Goal: Task Accomplishment & Management: Manage account settings

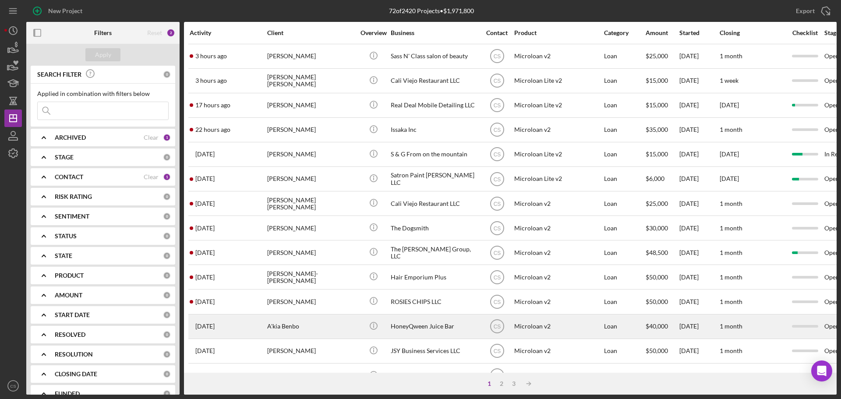
click at [328, 331] on div "A'kia Benbo" at bounding box center [311, 326] width 88 height 23
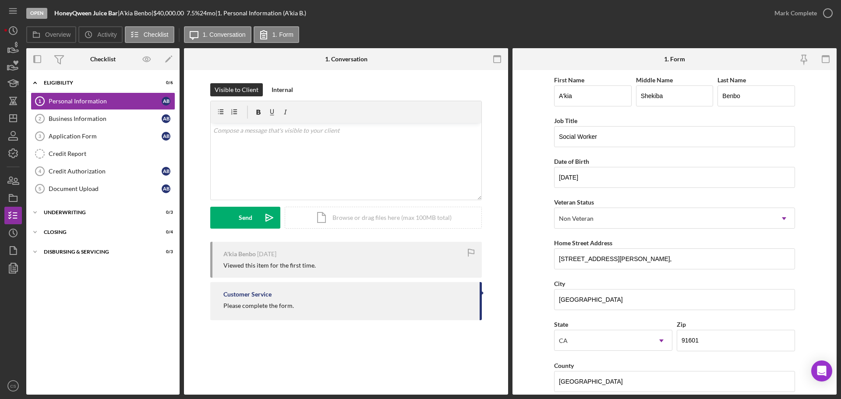
drag, startPoint x: 83, startPoint y: 342, endPoint x: 85, endPoint y: 337, distance: 6.3
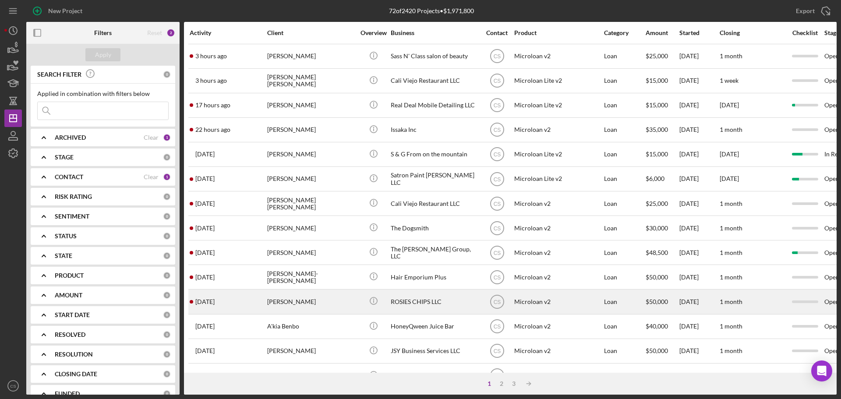
click at [328, 300] on div "[PERSON_NAME]" at bounding box center [311, 301] width 88 height 23
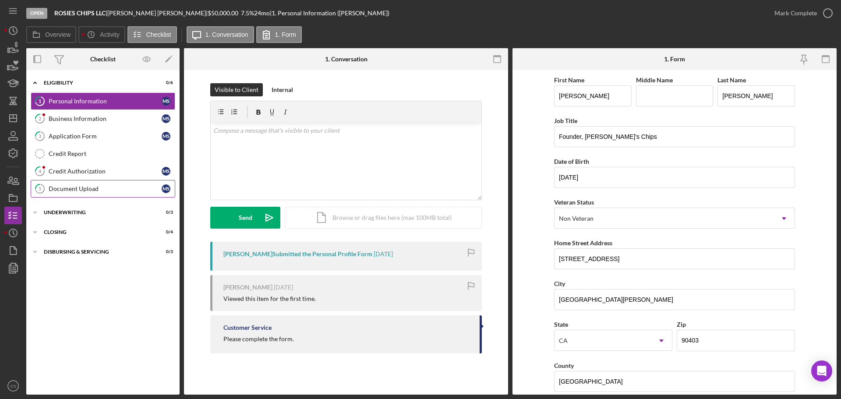
click at [106, 190] on div "Document Upload" at bounding box center [105, 188] width 113 height 7
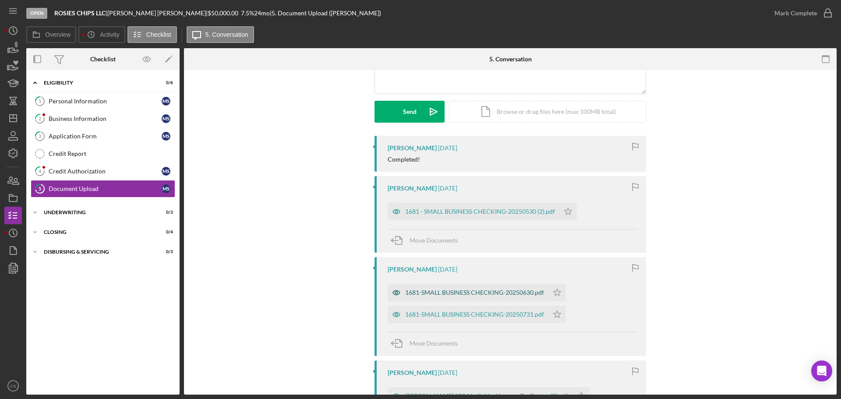
scroll to position [131, 0]
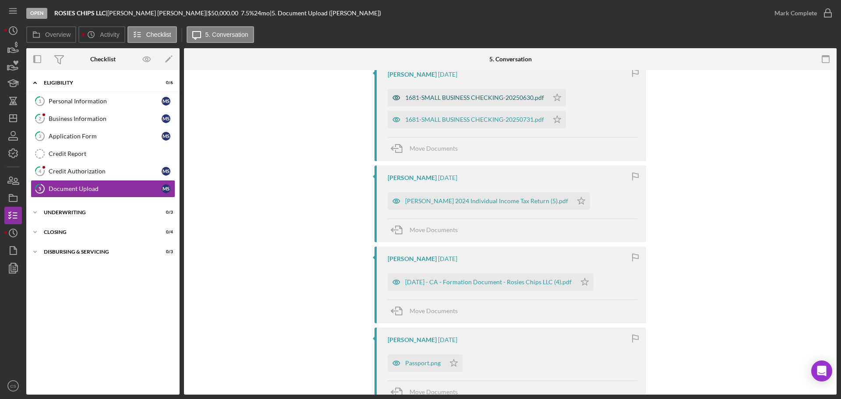
scroll to position [306, 0]
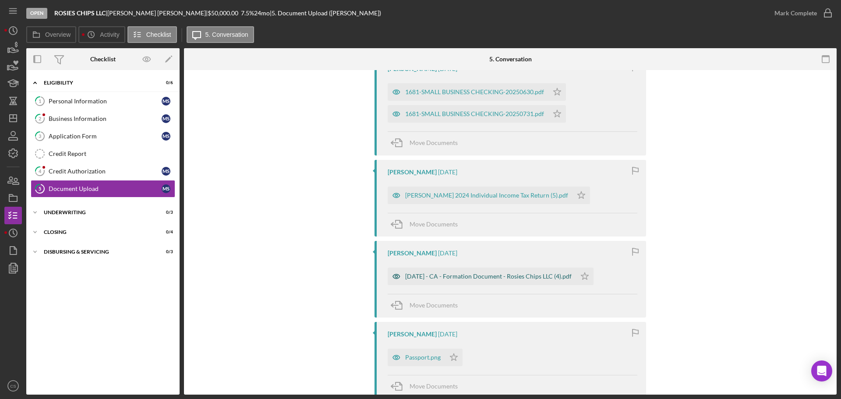
click at [476, 273] on div "[DATE] - CA - Formation Document - Rosies Chips LLC (4).pdf" at bounding box center [488, 276] width 166 height 7
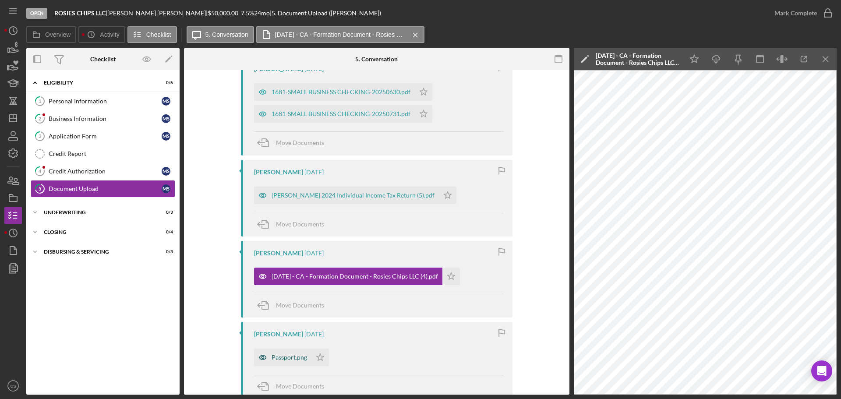
click at [278, 356] on div "Passport.png" at bounding box center [288, 357] width 35 height 7
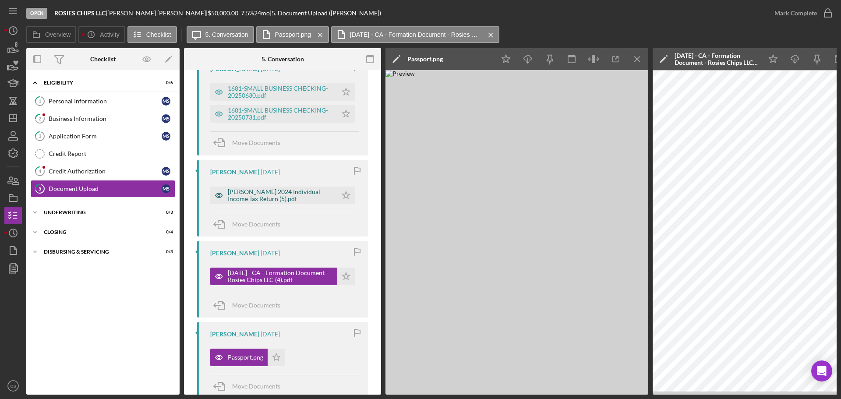
click at [277, 195] on div "[PERSON_NAME] 2024 Individual Income Tax Return (5).pdf" at bounding box center [280, 195] width 105 height 14
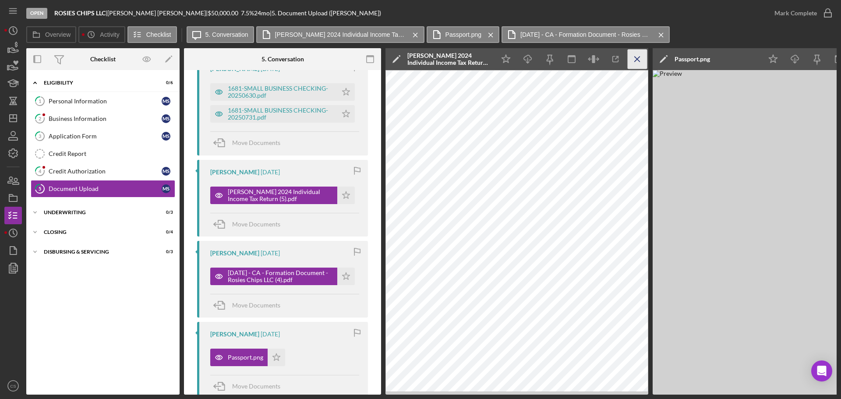
click at [640, 60] on icon "Icon/Menu Close" at bounding box center [637, 59] width 20 height 20
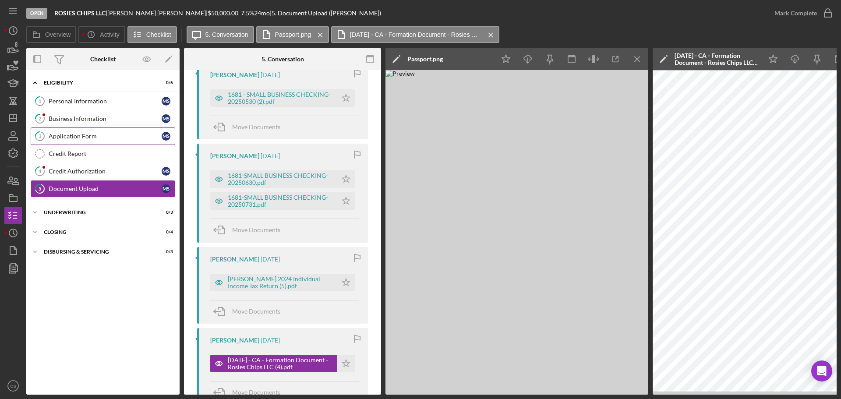
scroll to position [219, 0]
click at [13, 118] on line "button" at bounding box center [13, 117] width 0 height 4
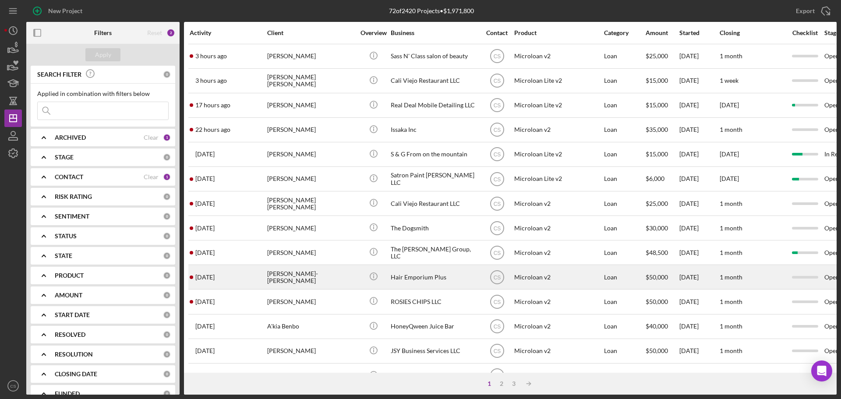
click at [313, 277] on div "[PERSON_NAME]-[PERSON_NAME]" at bounding box center [311, 276] width 88 height 23
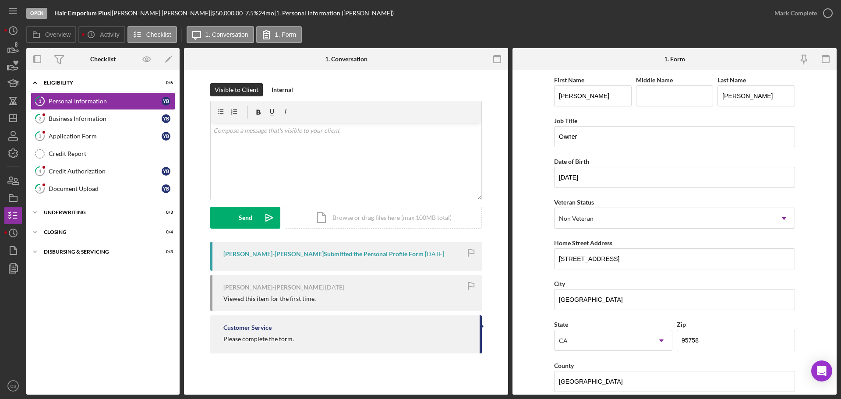
click at [132, 342] on div "Icon/Expander Eligibility 0 / 6 1 Personal Information Y B 2 Business Informati…" at bounding box center [102, 232] width 153 height 316
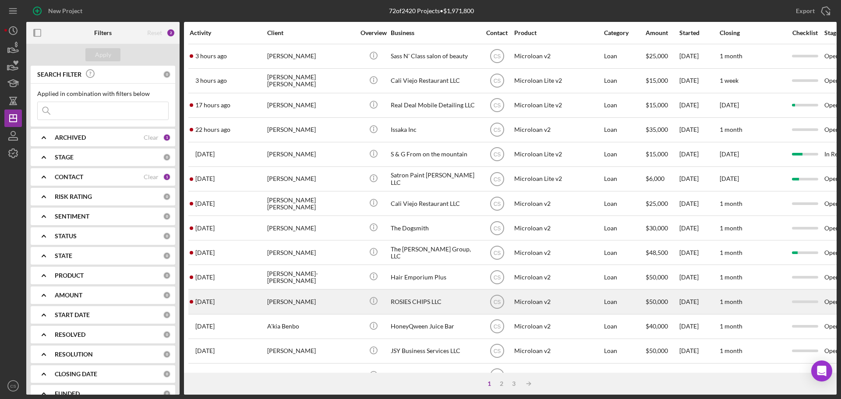
click at [337, 303] on div "[PERSON_NAME]" at bounding box center [311, 301] width 88 height 23
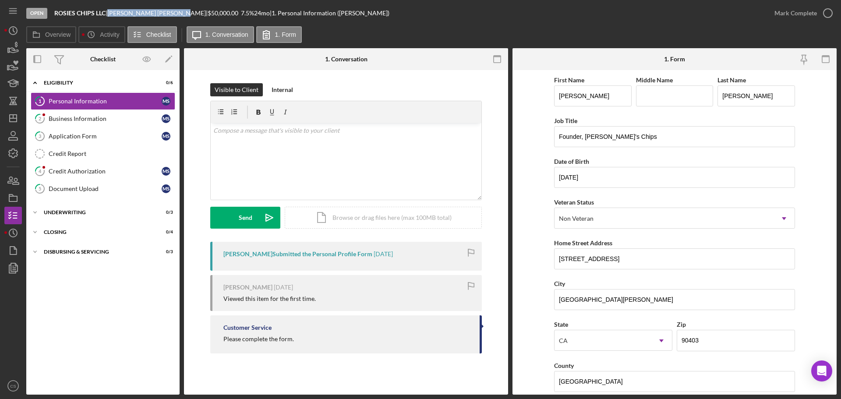
drag, startPoint x: 163, startPoint y: 13, endPoint x: 113, endPoint y: 12, distance: 50.8
click at [113, 12] on div "[PERSON_NAME] |" at bounding box center [157, 13] width 100 height 7
copy div "[PERSON_NAME]"
click at [128, 127] on link "2 Business Information M S" at bounding box center [103, 119] width 144 height 18
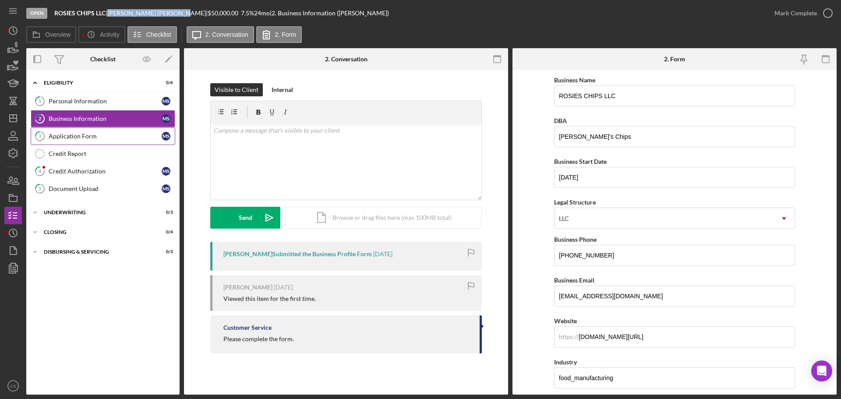
click at [128, 136] on div "Application Form" at bounding box center [105, 136] width 113 height 7
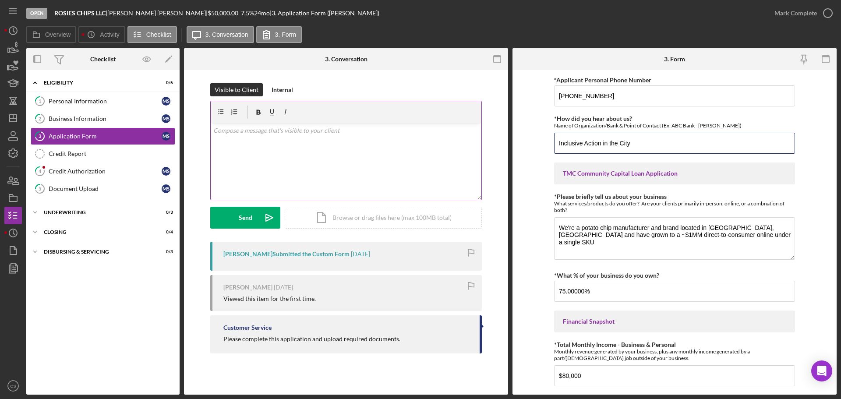
drag, startPoint x: 667, startPoint y: 140, endPoint x: 469, endPoint y: 137, distance: 197.9
click at [469, 137] on div "Overview Internal Workflow Stage Open Icon/Dropdown Arrow Archive (can unarchiv…" at bounding box center [431, 221] width 810 height 346
click at [94, 352] on div "Icon/Expander Eligibility 0 / 6 1 Personal Information M S 2 Business Informati…" at bounding box center [102, 232] width 153 height 316
drag, startPoint x: 99, startPoint y: 345, endPoint x: 102, endPoint y: 340, distance: 6.2
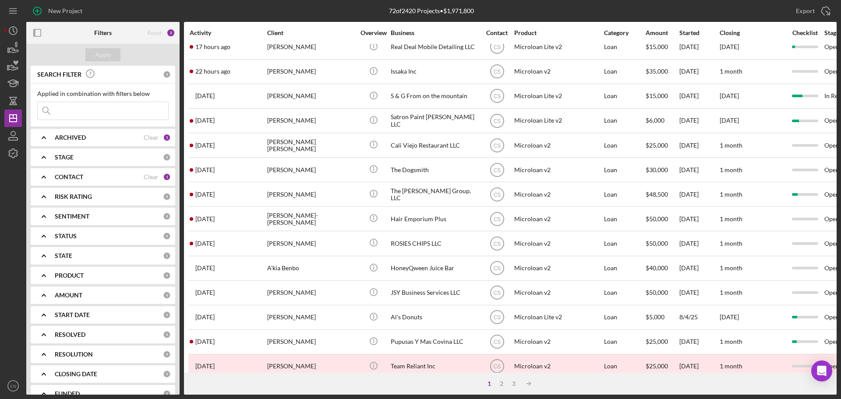
scroll to position [131, 0]
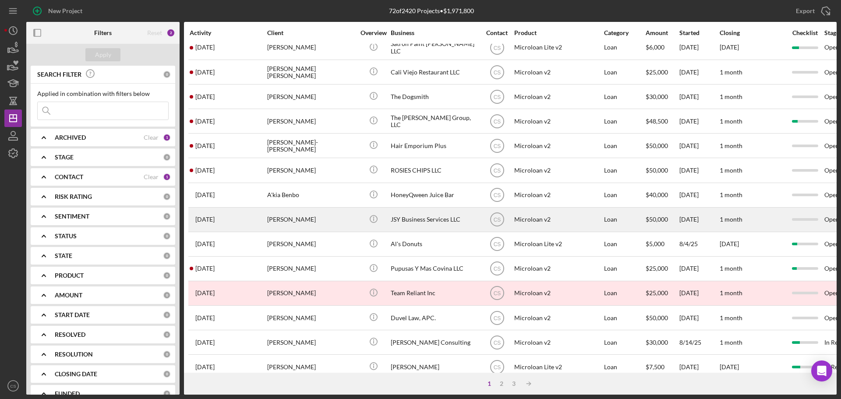
click at [332, 225] on div "[PERSON_NAME]" at bounding box center [311, 219] width 88 height 23
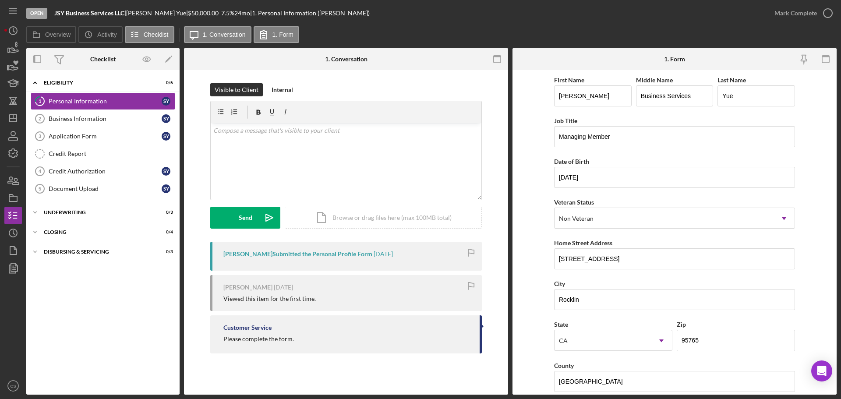
click at [122, 344] on div "Icon/Expander Eligibility 0 / 6 1 Personal Information S Y Business Information…" at bounding box center [102, 232] width 153 height 316
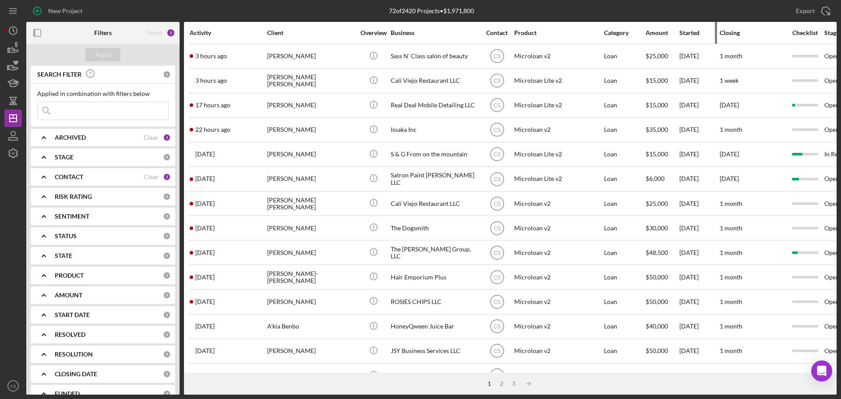
click at [683, 32] on div "Started" at bounding box center [698, 32] width 39 height 7
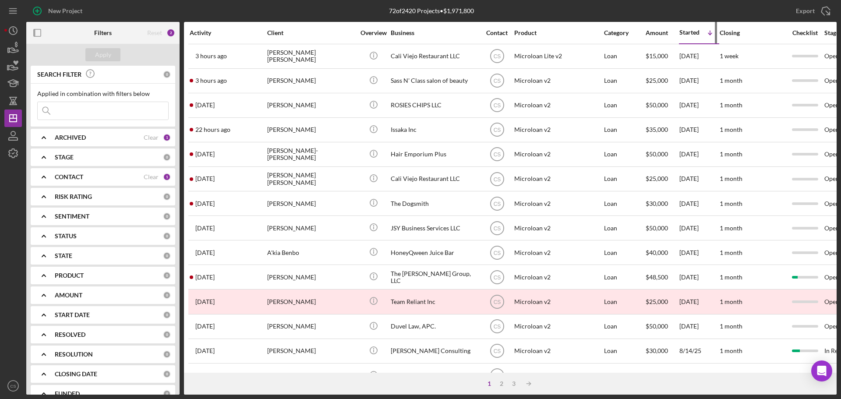
click at [683, 32] on div "Started" at bounding box center [689, 32] width 20 height 7
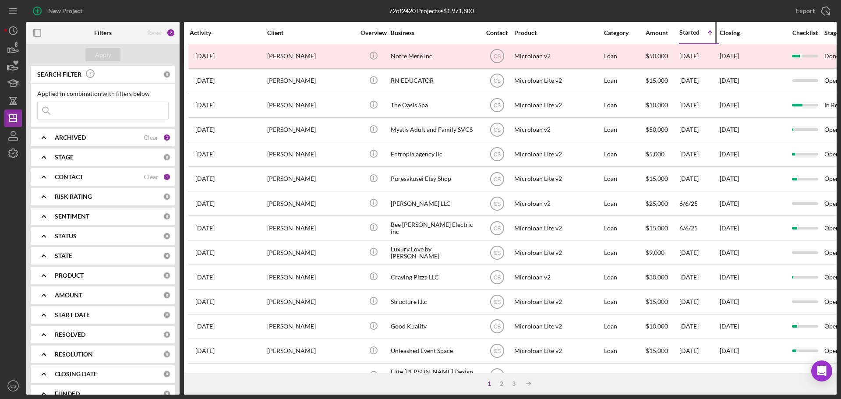
click at [683, 32] on div "Started" at bounding box center [689, 32] width 20 height 7
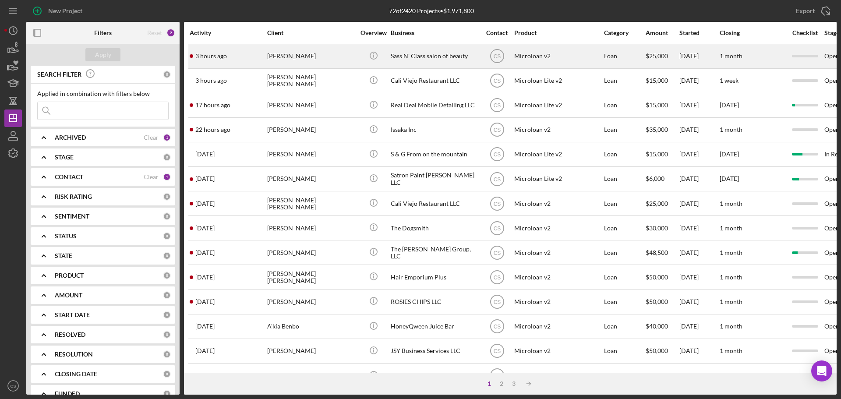
click at [266, 59] on td "3 hours ago [PERSON_NAME]" at bounding box center [227, 56] width 77 height 25
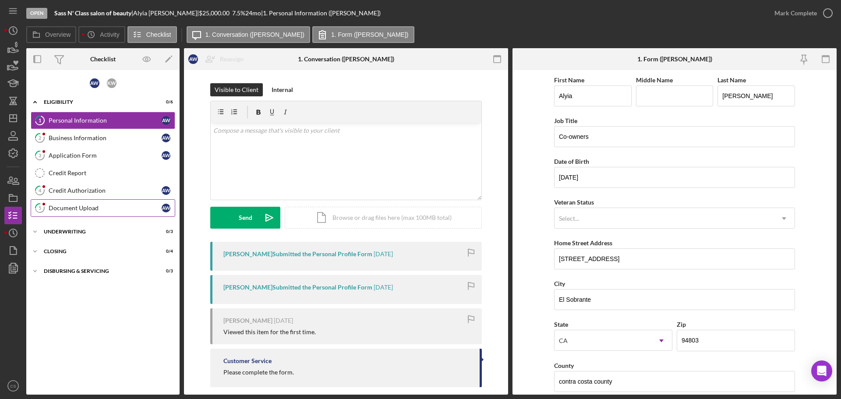
click at [90, 203] on link "5 Document Upload A W" at bounding box center [103, 208] width 144 height 18
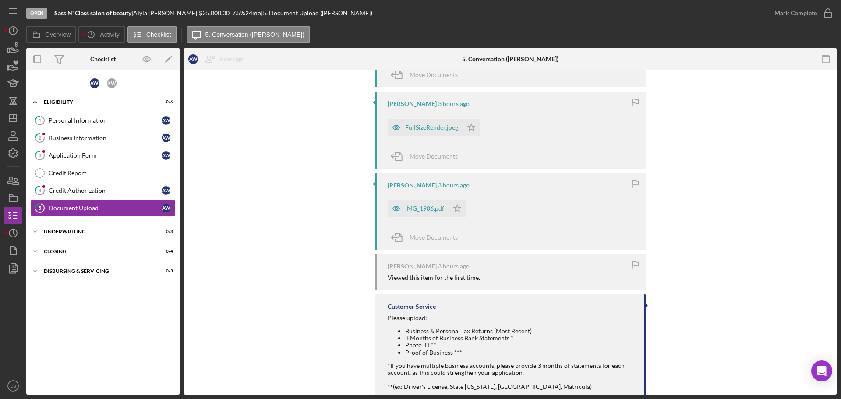
scroll to position [393, 0]
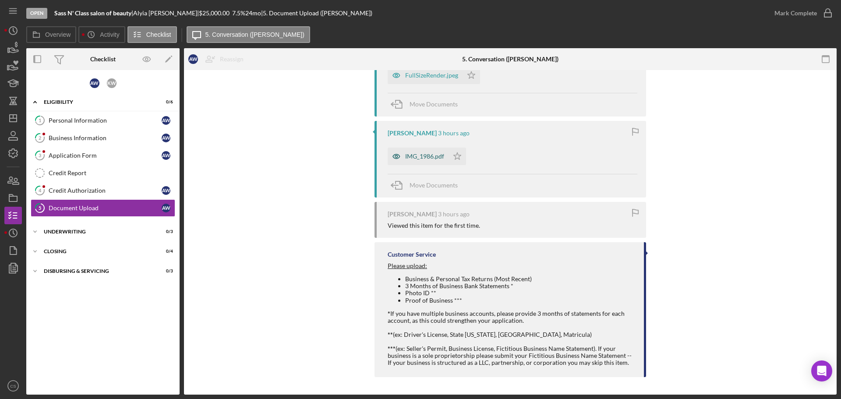
click at [410, 160] on div "IMG_1986.pdf" at bounding box center [417, 157] width 61 height 18
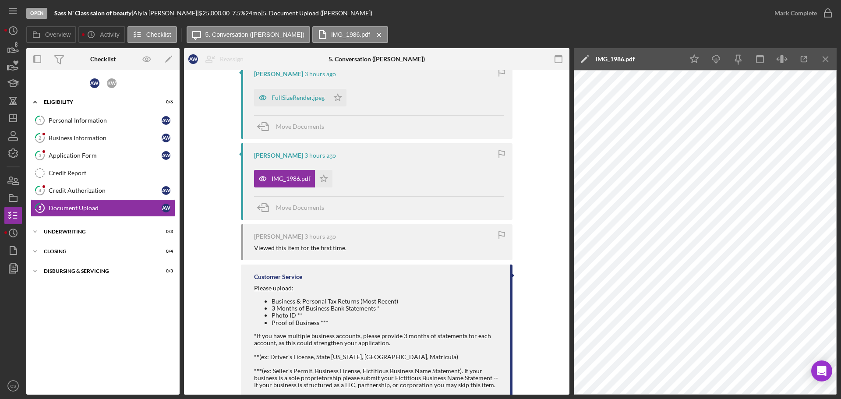
scroll to position [349, 0]
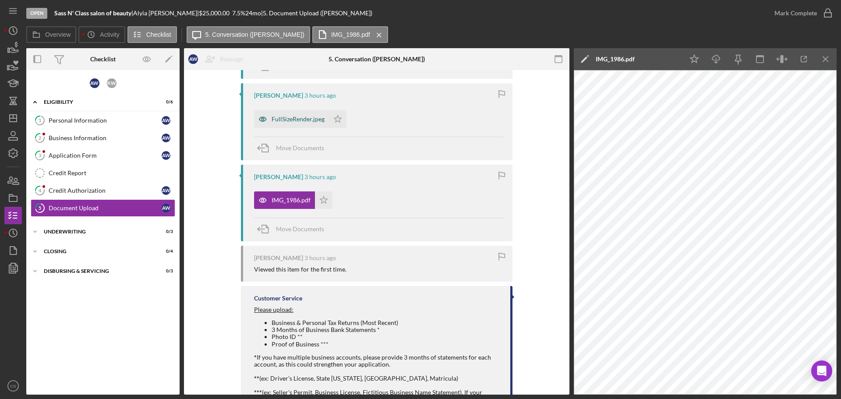
click at [287, 116] on div "FullSizeRender.jpeg" at bounding box center [297, 119] width 53 height 7
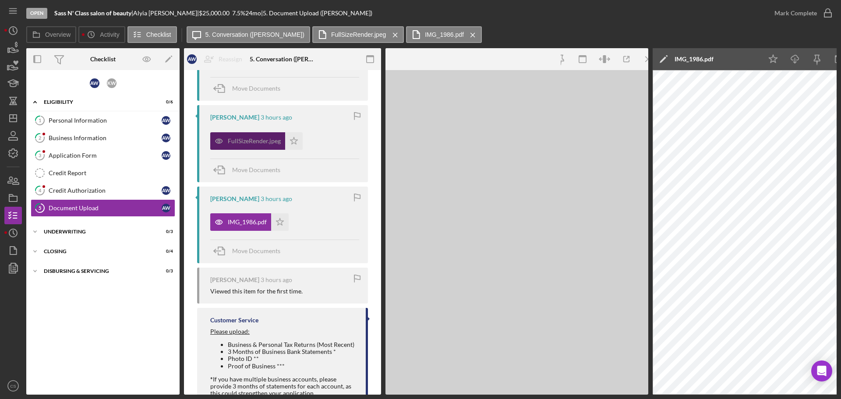
scroll to position [371, 0]
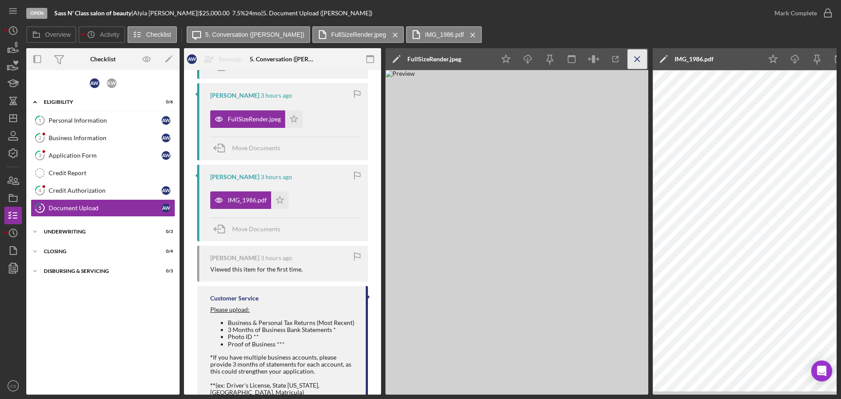
click at [634, 59] on icon "Icon/Menu Close" at bounding box center [637, 59] width 20 height 20
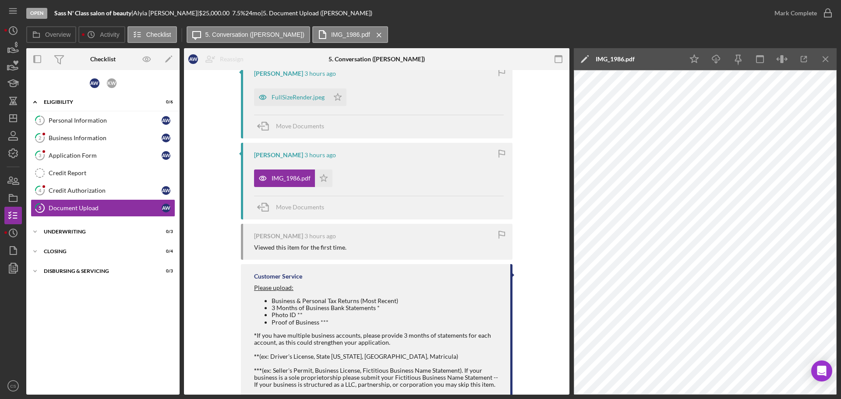
scroll to position [349, 0]
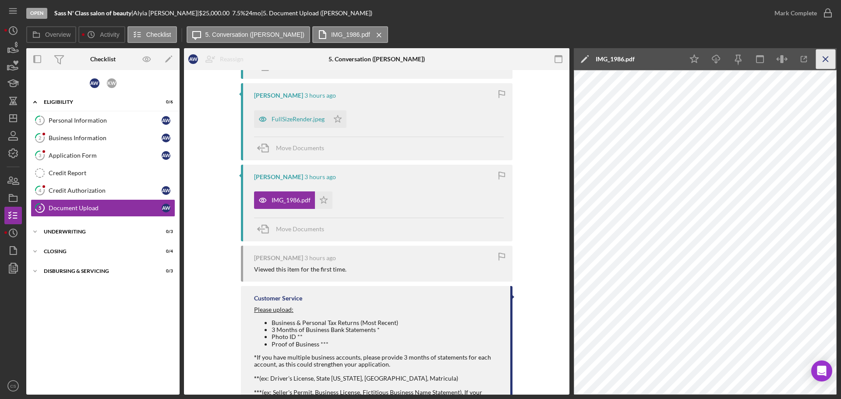
click at [825, 59] on line "button" at bounding box center [825, 58] width 5 height 5
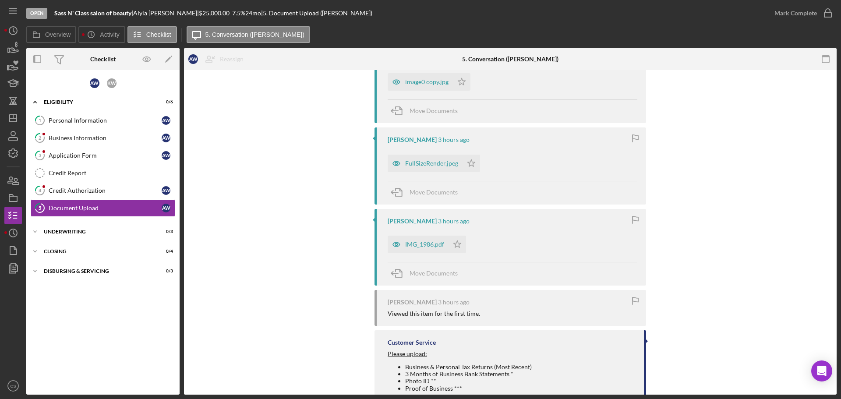
scroll to position [218, 0]
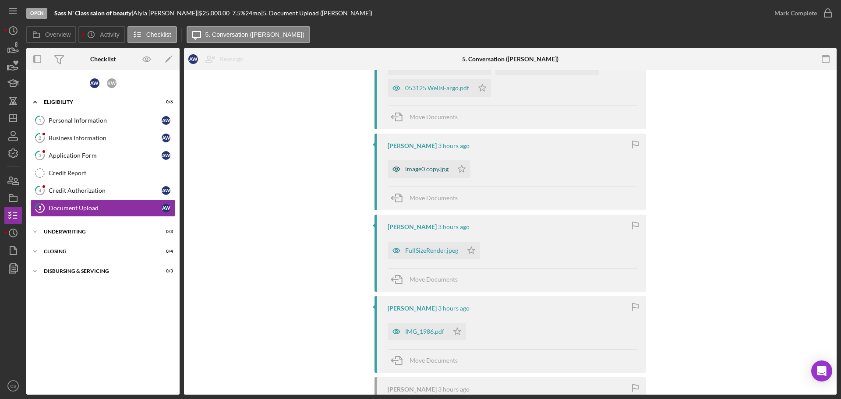
click at [423, 173] on div "image0 copy.jpg" at bounding box center [426, 169] width 43 height 7
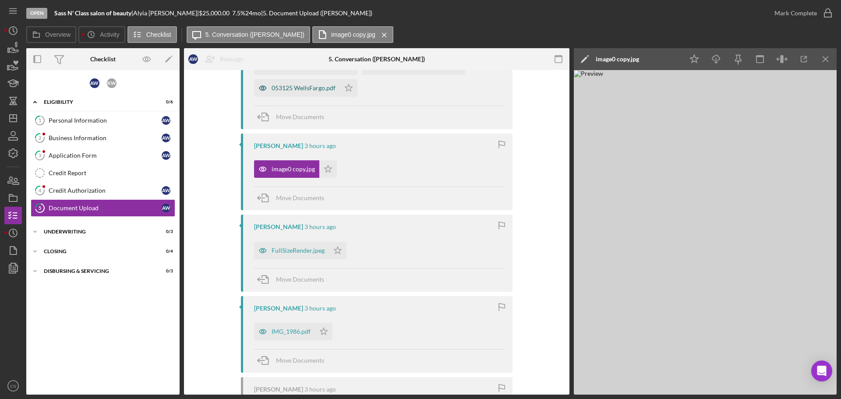
click at [285, 85] on div "053125 WellsFargo.pdf" at bounding box center [303, 88] width 64 height 7
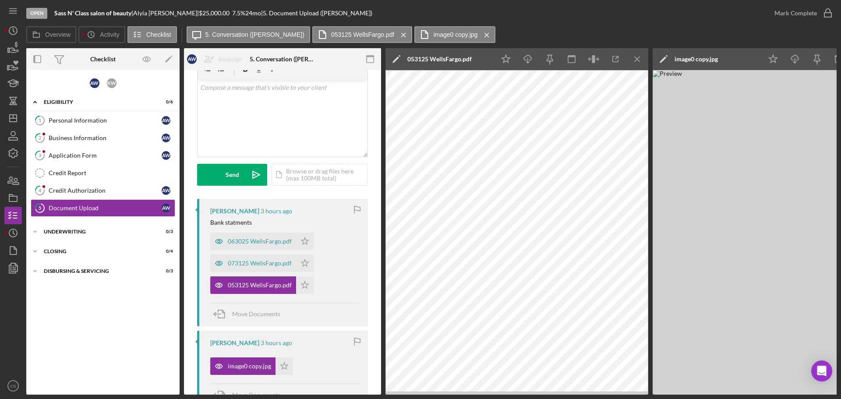
scroll to position [0, 0]
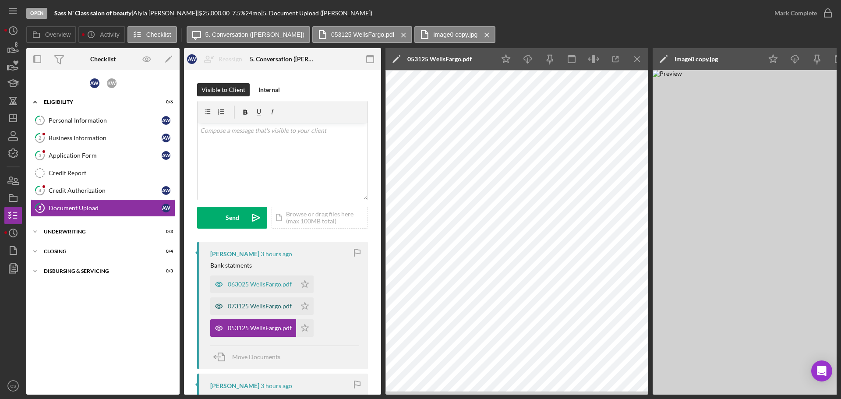
click at [235, 301] on div "073125 WellsFargo.pdf" at bounding box center [253, 306] width 86 height 18
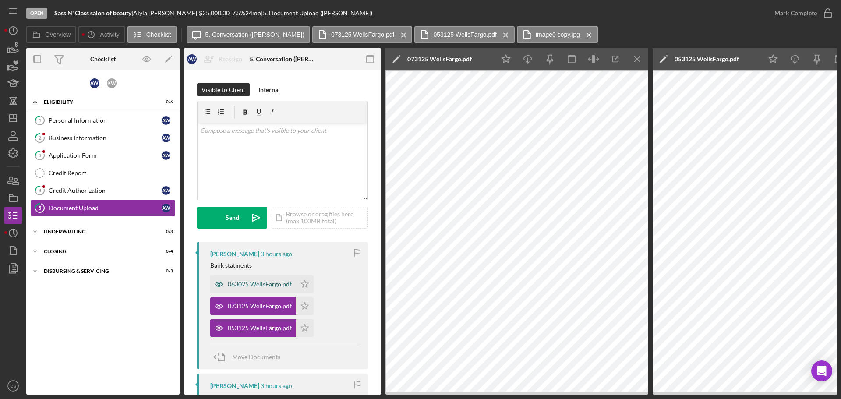
click at [243, 285] on div "063025 WellsFargo.pdf" at bounding box center [260, 284] width 64 height 7
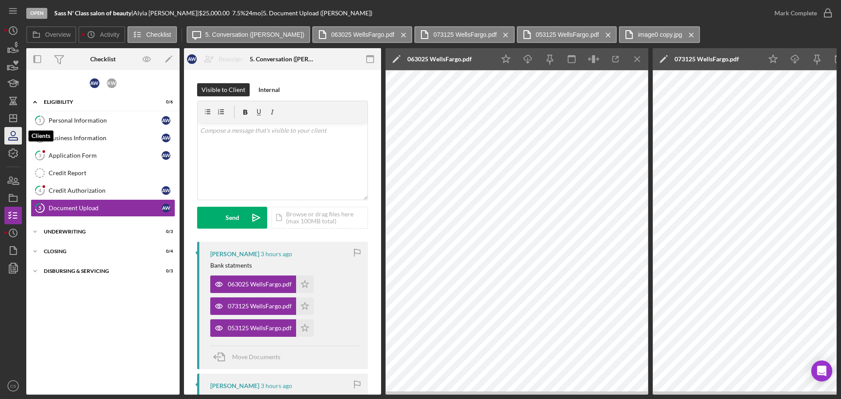
click at [10, 132] on icon "button" at bounding box center [13, 136] width 22 height 22
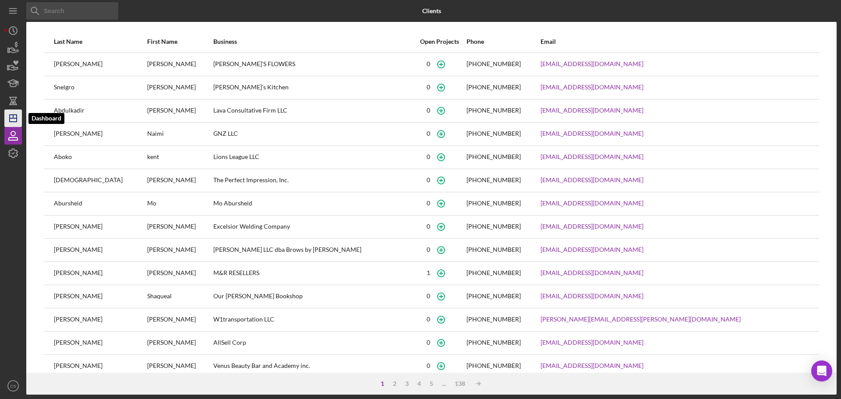
click at [10, 116] on polygon "button" at bounding box center [13, 118] width 7 height 7
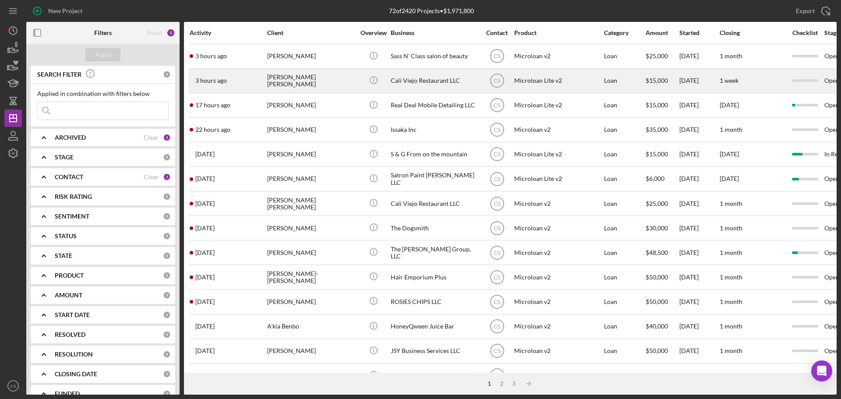
click at [343, 84] on div "[PERSON_NAME] [PERSON_NAME]" at bounding box center [311, 80] width 88 height 23
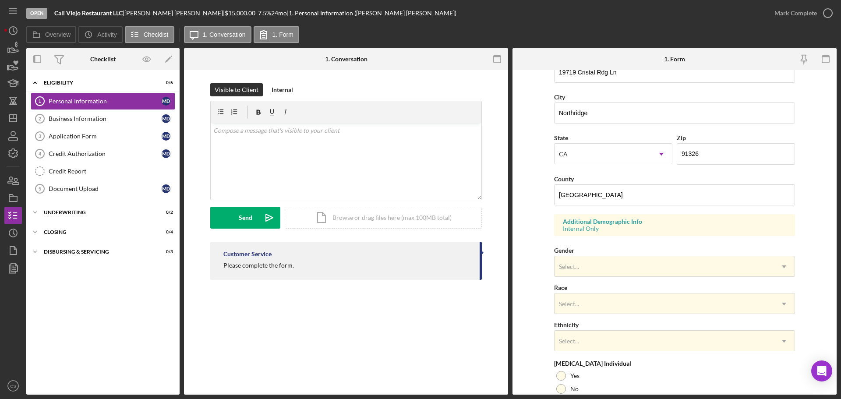
scroll to position [260, 0]
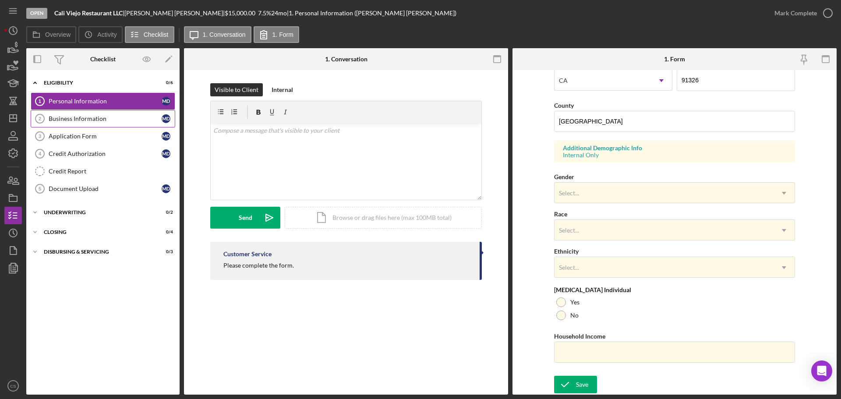
click at [120, 120] on div "Business Information" at bounding box center [105, 118] width 113 height 7
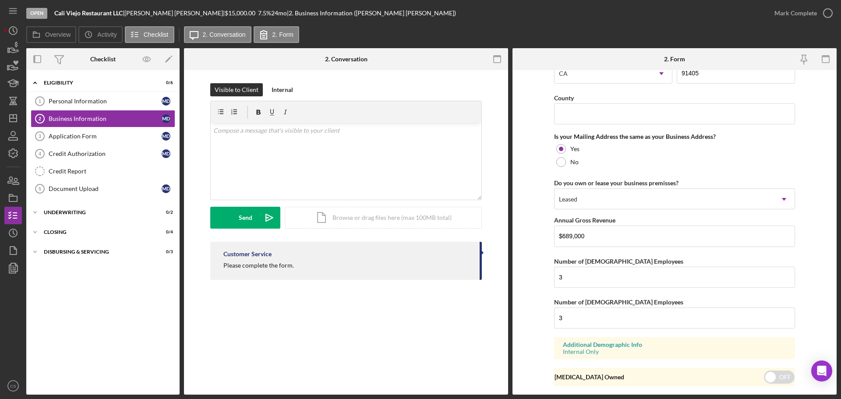
scroll to position [648, 0]
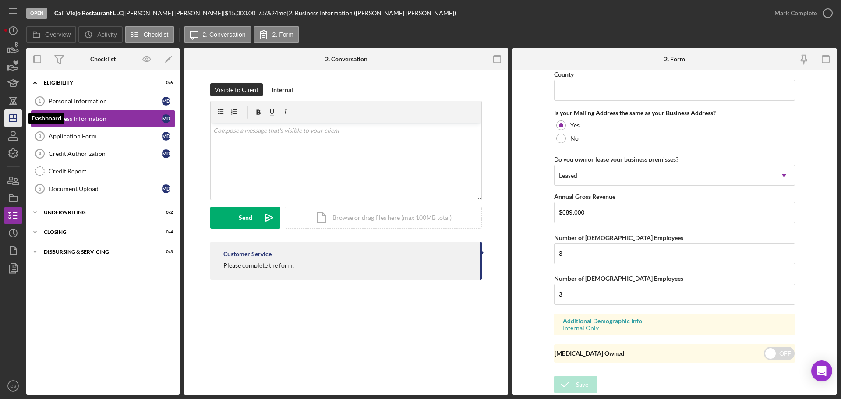
click at [13, 116] on icon "Icon/Dashboard" at bounding box center [13, 118] width 22 height 22
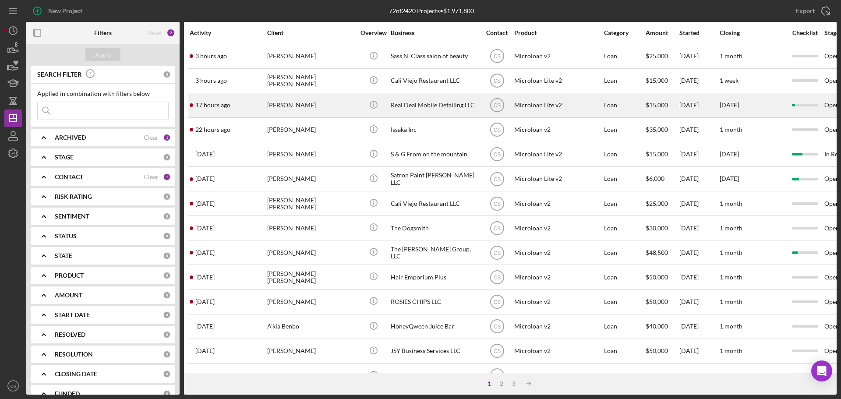
click at [332, 111] on div "[PERSON_NAME]" at bounding box center [311, 105] width 88 height 23
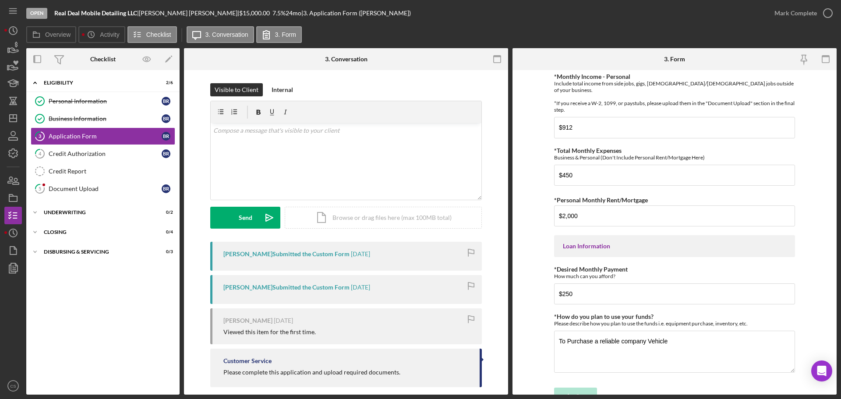
scroll to position [387, 0]
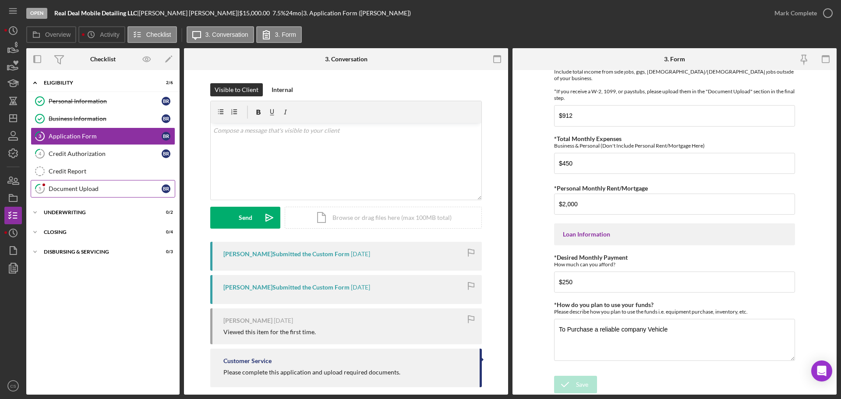
click at [98, 188] on div "Document Upload" at bounding box center [105, 188] width 113 height 7
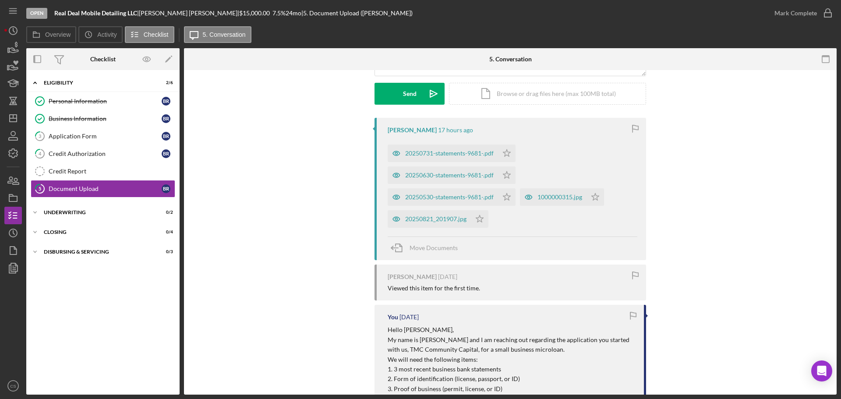
scroll to position [131, 0]
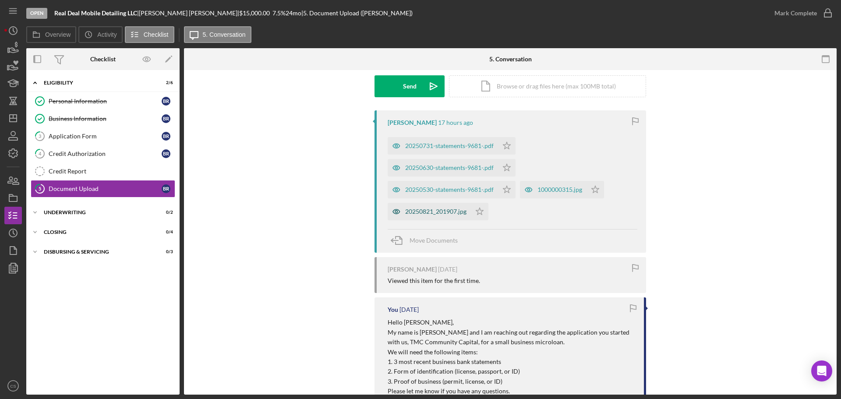
click at [439, 206] on div "20250821_201907.jpg" at bounding box center [428, 212] width 83 height 18
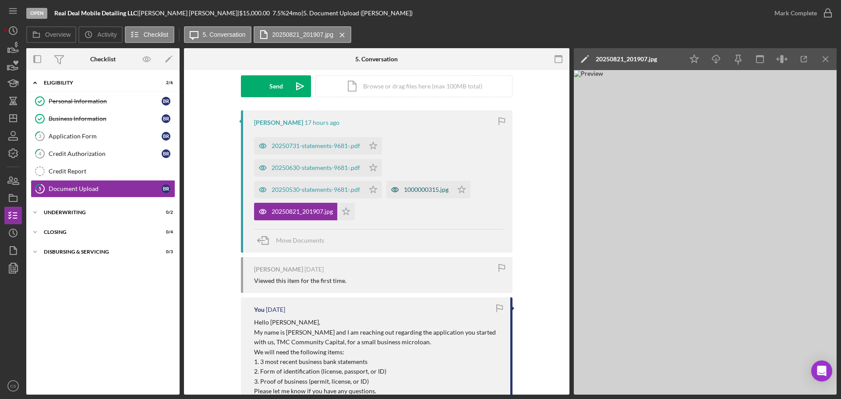
click at [409, 190] on div "1000000315.jpg" at bounding box center [426, 189] width 45 height 7
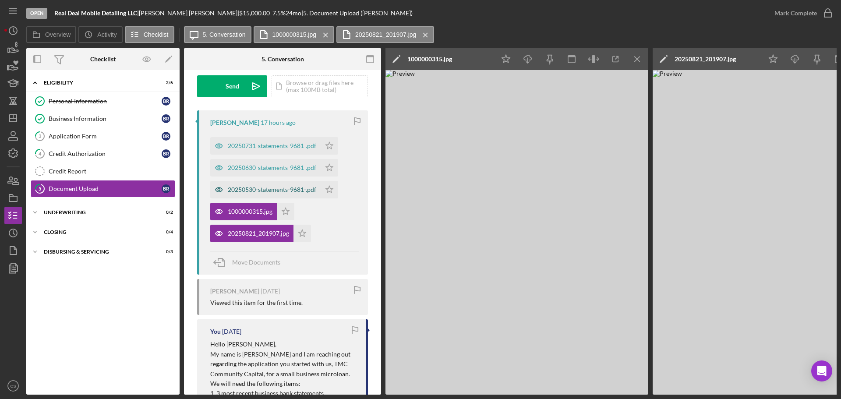
click at [267, 190] on div "20250530-statements-9681-.pdf" at bounding box center [272, 189] width 88 height 7
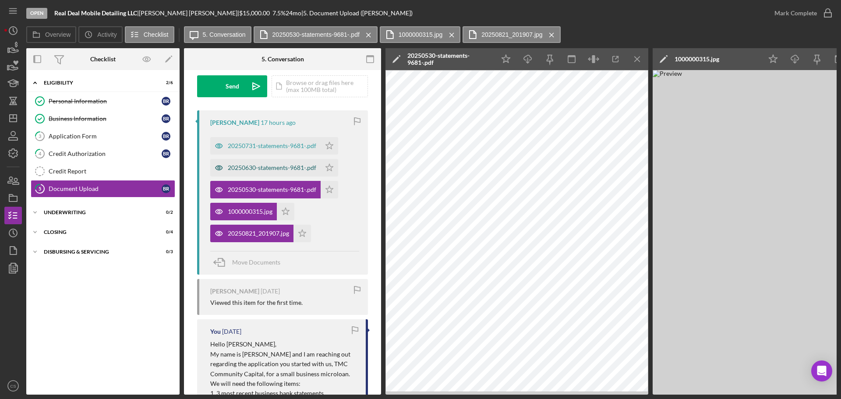
click at [267, 170] on div "20250630-statements-9681-.pdf" at bounding box center [272, 167] width 88 height 7
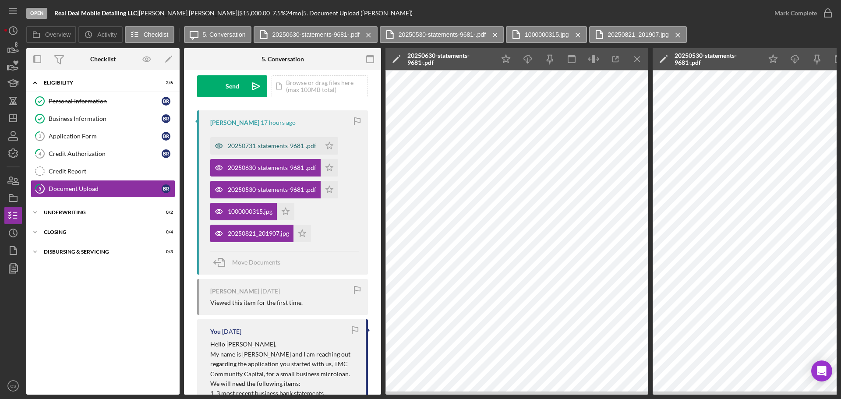
click at [274, 143] on div "20250731-statements-9681-.pdf" at bounding box center [272, 145] width 88 height 7
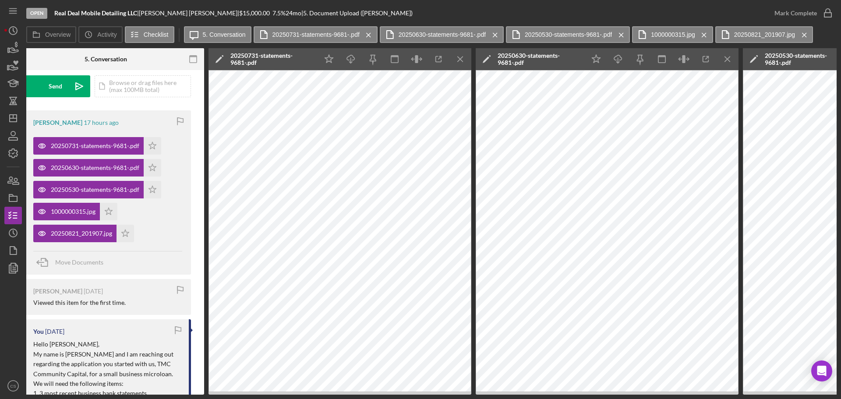
scroll to position [0, 175]
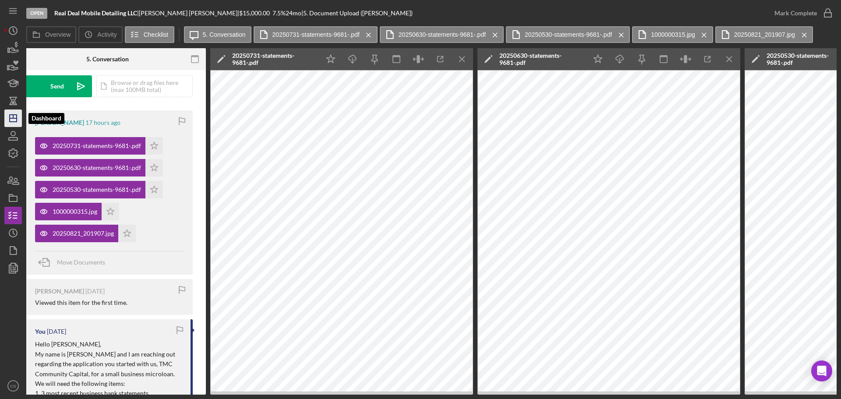
click at [17, 122] on polygon "button" at bounding box center [13, 118] width 7 height 7
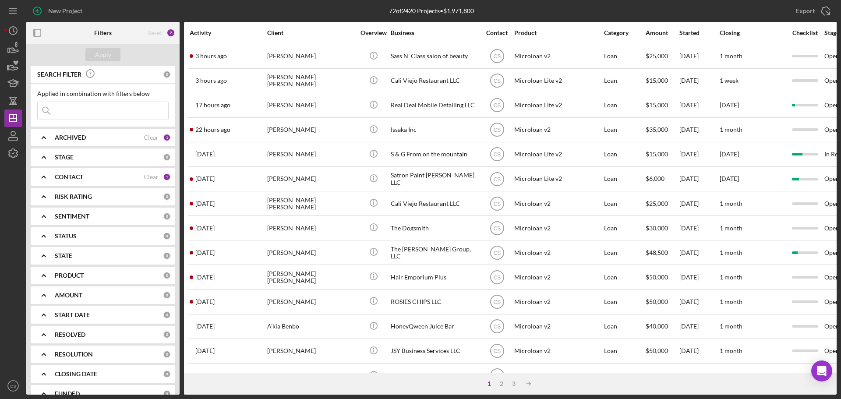
click at [10, 213] on div at bounding box center [13, 269] width 18 height 215
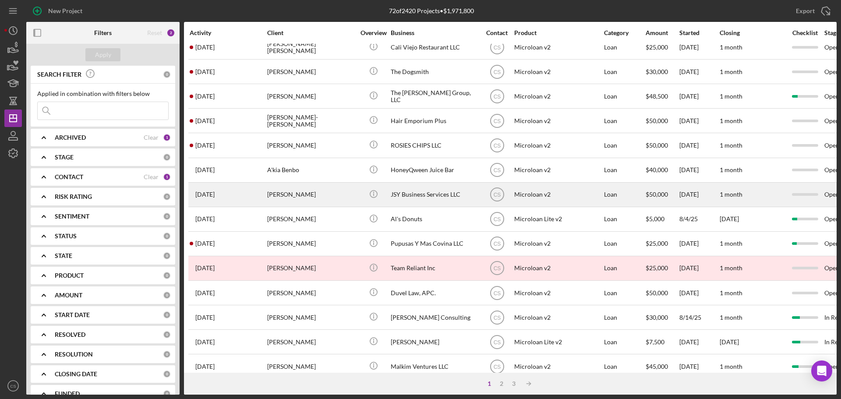
scroll to position [296, 0]
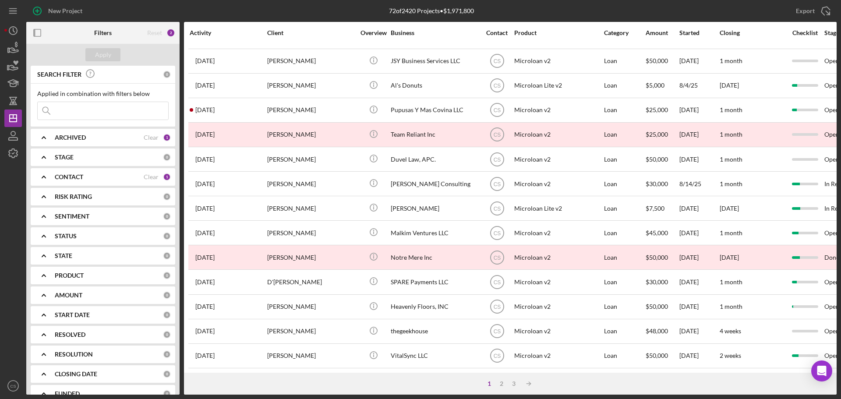
click at [350, 9] on div "72 of 2420 Projects • $1,971,800" at bounding box center [431, 11] width 270 height 22
